Goal: Transaction & Acquisition: Purchase product/service

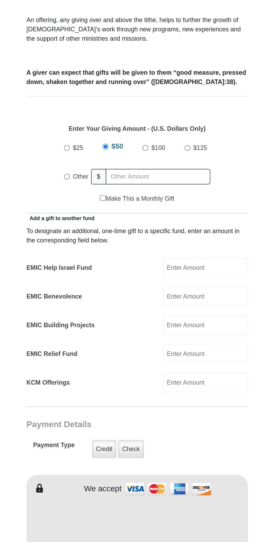
scroll to position [95, 0]
click at [93, 190] on label "Other" at bounding box center [96, 196] width 13 height 12
click at [90, 194] on input "Other" at bounding box center [87, 195] width 3 height 3
radio input "true"
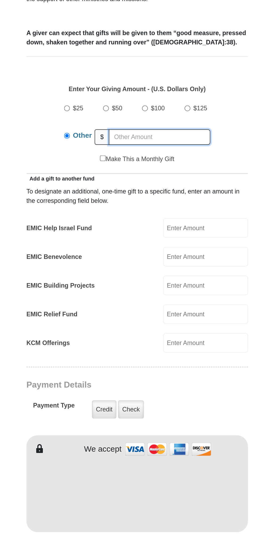
type input "5.00"
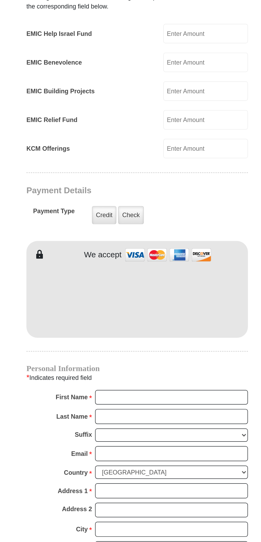
scroll to position [116, 0]
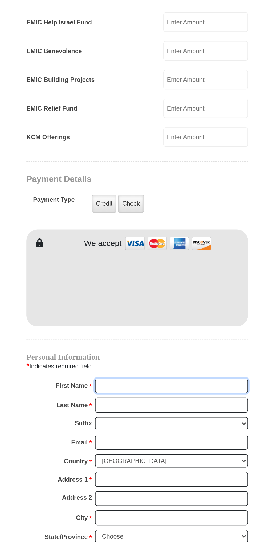
type input "[PERSON_NAME]"
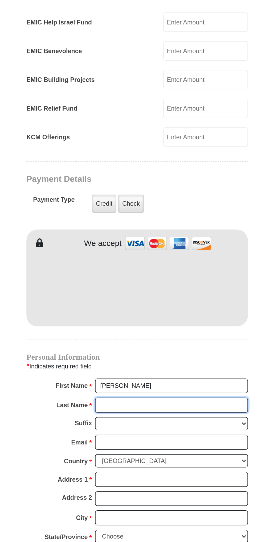
type input "Croft"
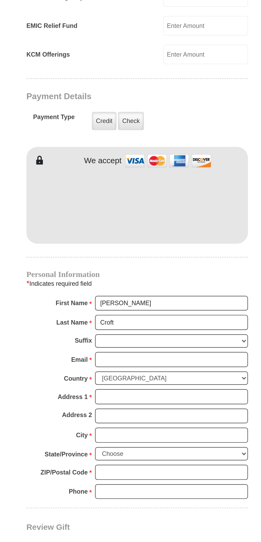
scroll to position [167, 0]
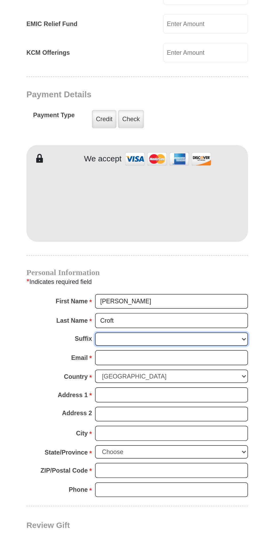
click at [115, 416] on select "[PERSON_NAME] I II III IV V VI" at bounding box center [151, 420] width 92 height 8
click at [171, 427] on input "Email *" at bounding box center [151, 431] width 92 height 9
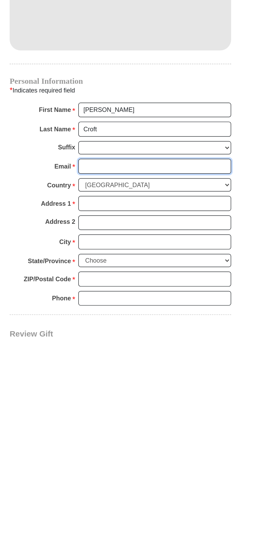
type input "[EMAIL_ADDRESS][DOMAIN_NAME]"
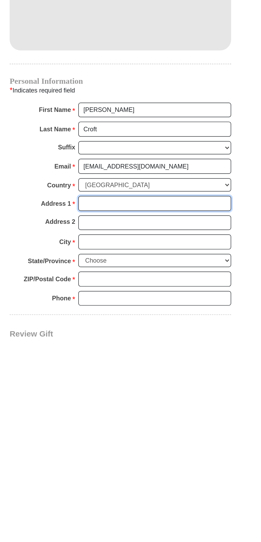
type input "[STREET_ADDRESS][PERSON_NAME]"
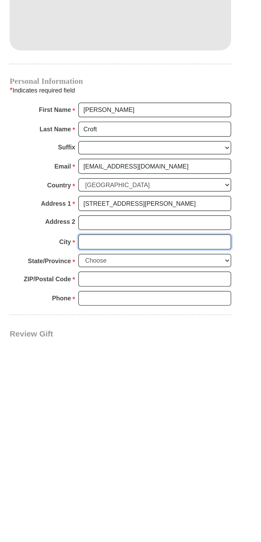
type input "Fairborn"
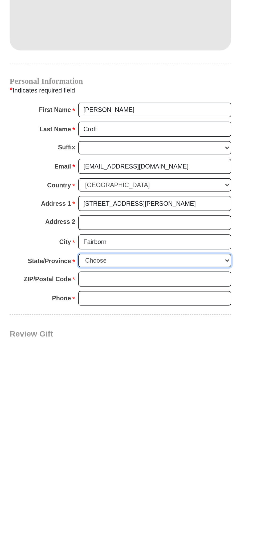
select select "OH"
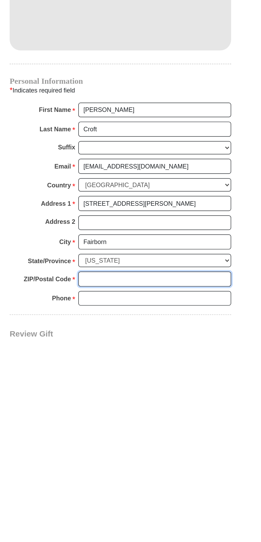
type input "45324-7580"
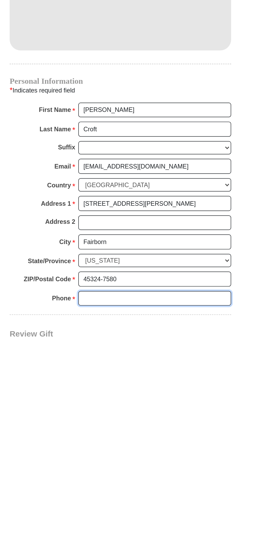
type input "9378567026"
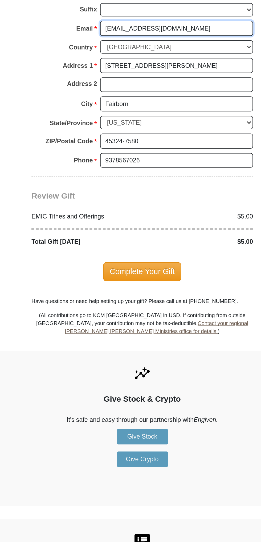
scroll to position [578, 0]
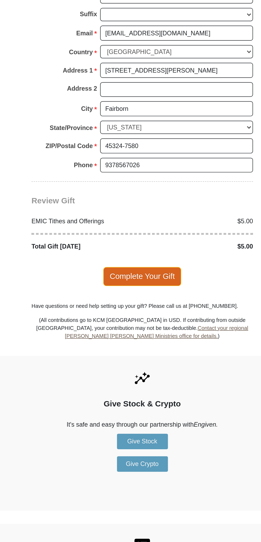
click at [118, 161] on span "Complete Your Gift" at bounding box center [130, 166] width 47 height 11
